Goal: Task Accomplishment & Management: Manage account settings

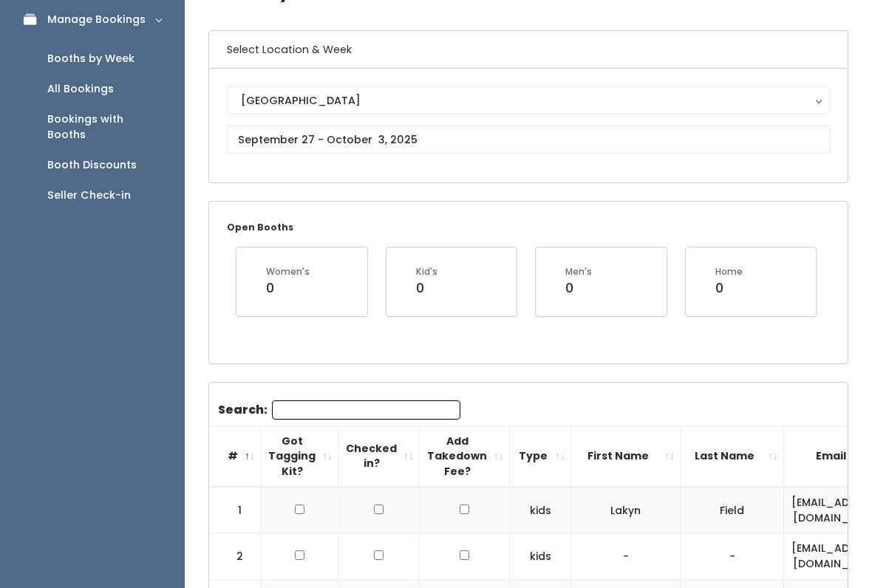
scroll to position [90, 0]
click at [623, 144] on input "text" at bounding box center [528, 140] width 603 height 28
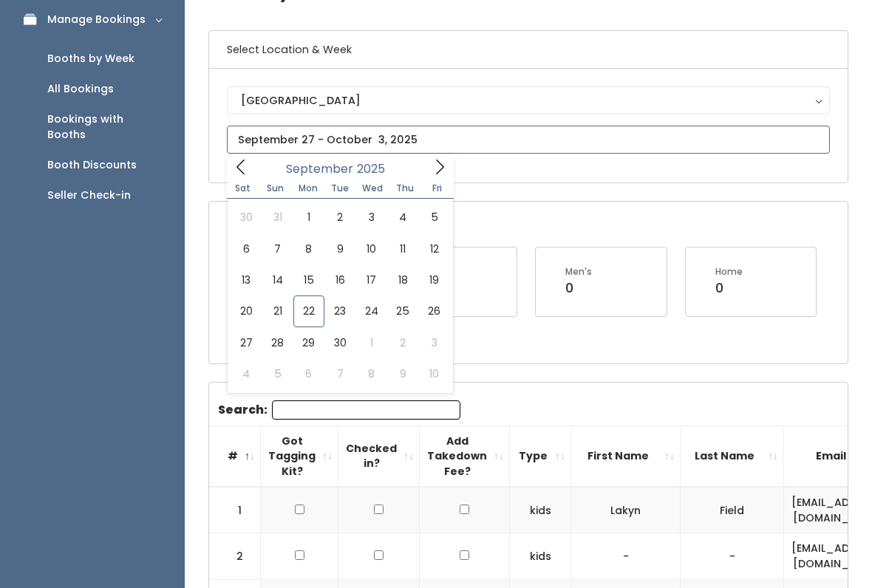
scroll to position [96, 0]
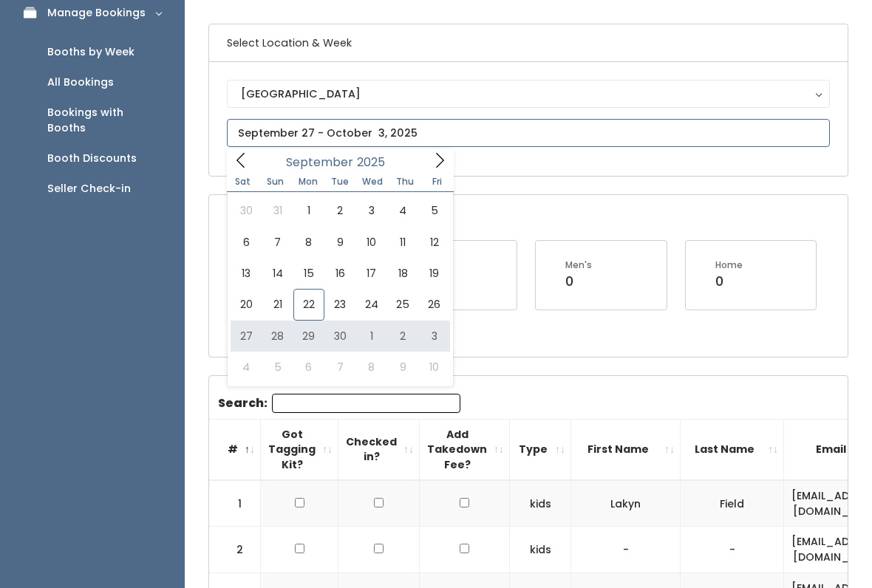
type input "September 27 to October 3"
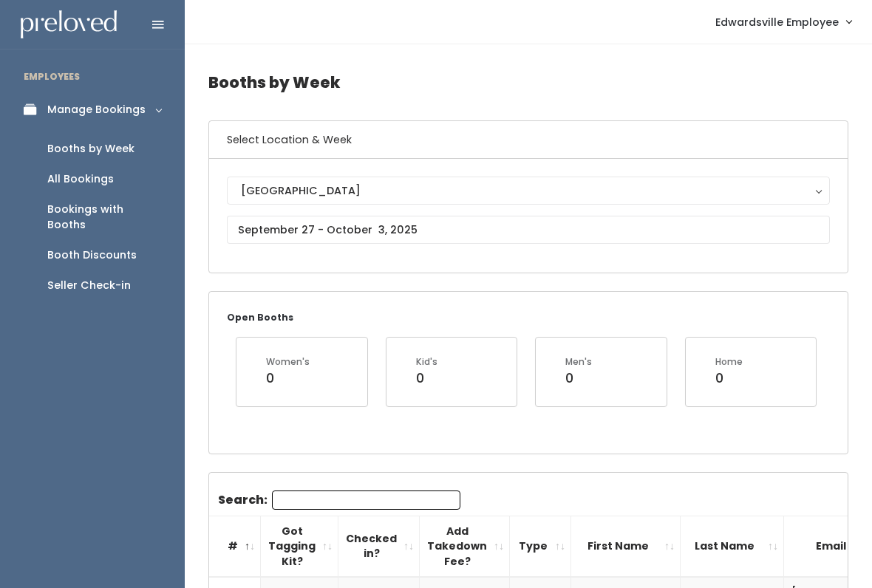
click at [527, 213] on div "Edwardsville Edwardsville" at bounding box center [528, 216] width 603 height 78
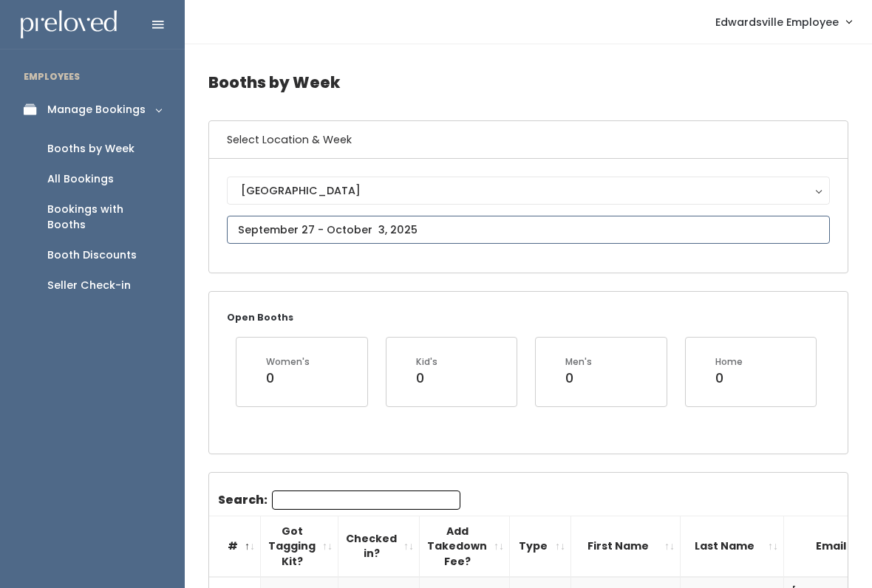
click at [496, 227] on input "text" at bounding box center [528, 230] width 603 height 28
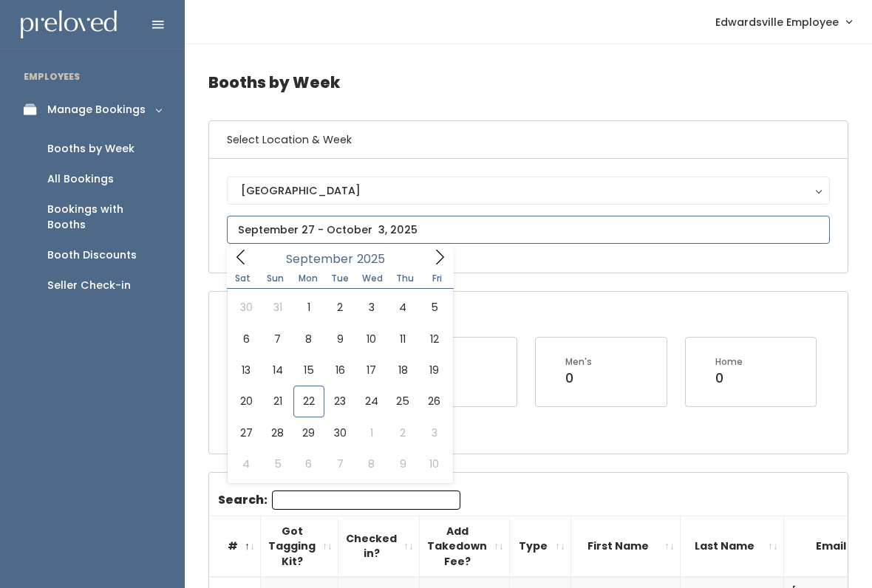
click at [438, 253] on icon at bounding box center [439, 257] width 16 height 16
click at [436, 253] on icon at bounding box center [439, 257] width 16 height 16
type input "November 15 to November 21"
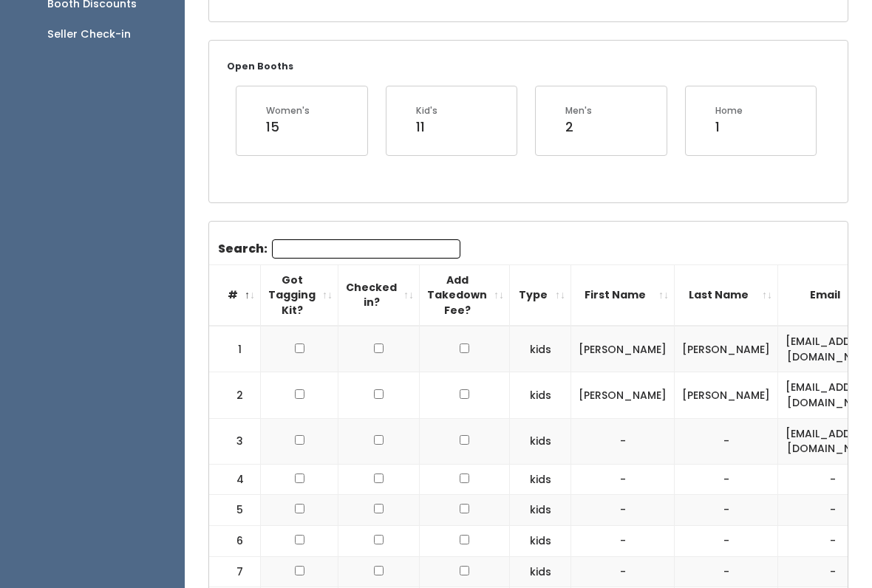
scroll to position [327, 0]
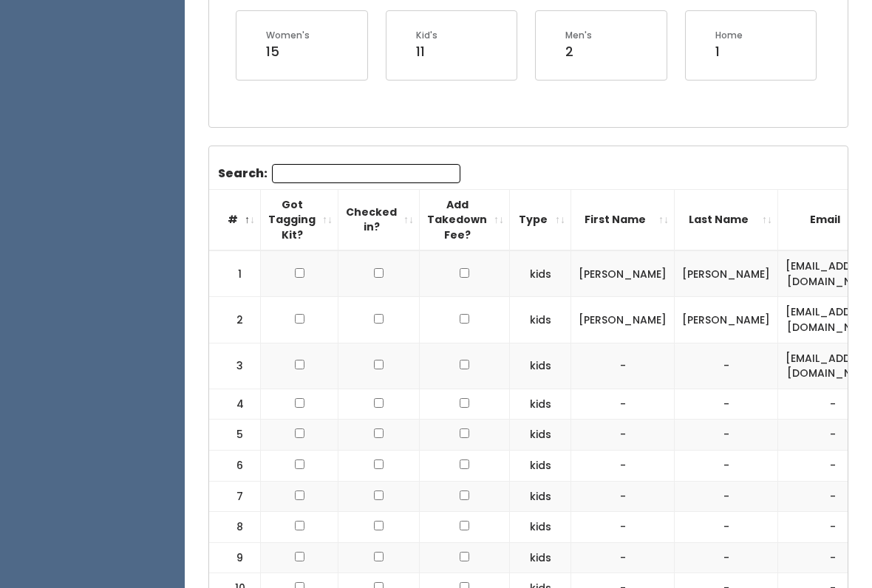
click at [380, 179] on input "Search:" at bounding box center [366, 173] width 188 height 19
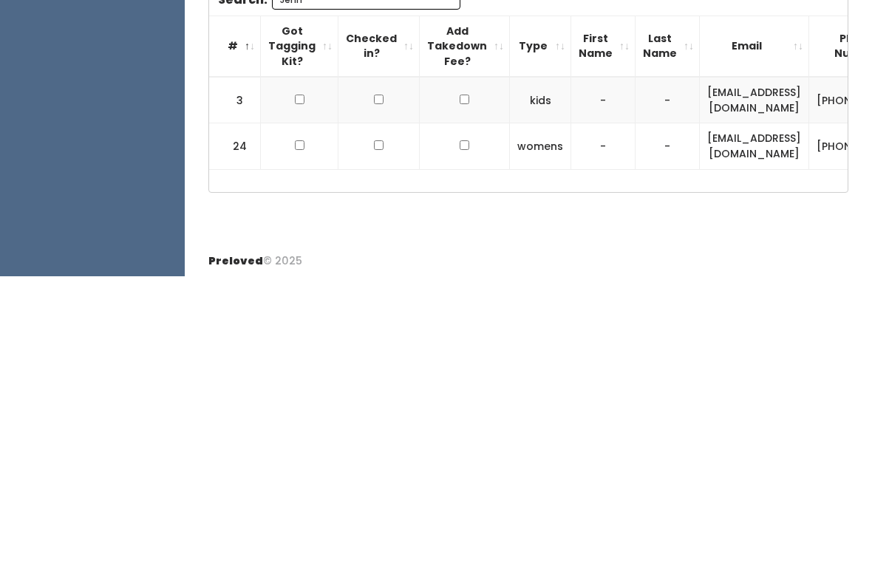
scroll to position [0, 0]
type input "Jenn"
click at [307, 389] on td at bounding box center [300, 412] width 78 height 47
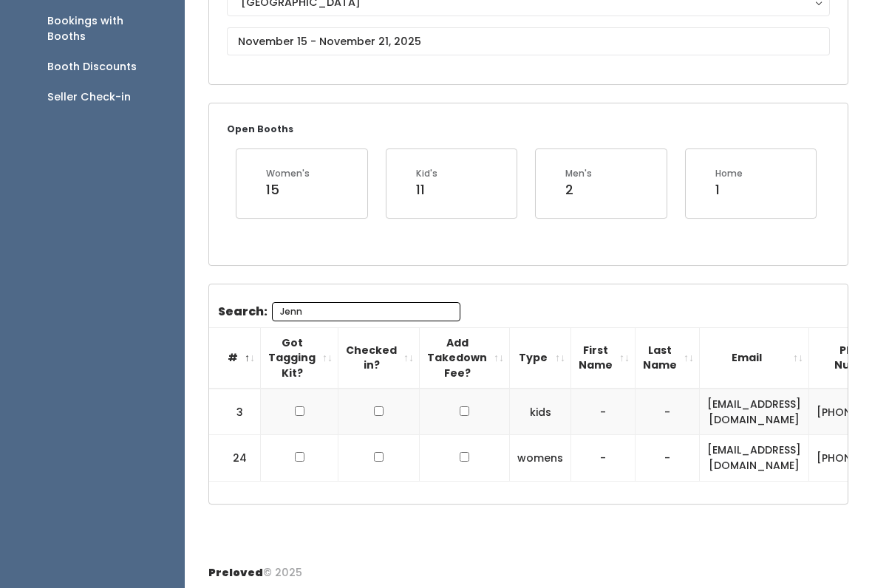
click at [287, 445] on td at bounding box center [300, 458] width 78 height 46
click at [301, 406] on input "checkbox" at bounding box center [300, 411] width 10 height 10
checkbox input "true"
click at [296, 454] on input "checkbox" at bounding box center [300, 457] width 10 height 10
checkbox input "true"
